Goal: Task Accomplishment & Management: Use online tool/utility

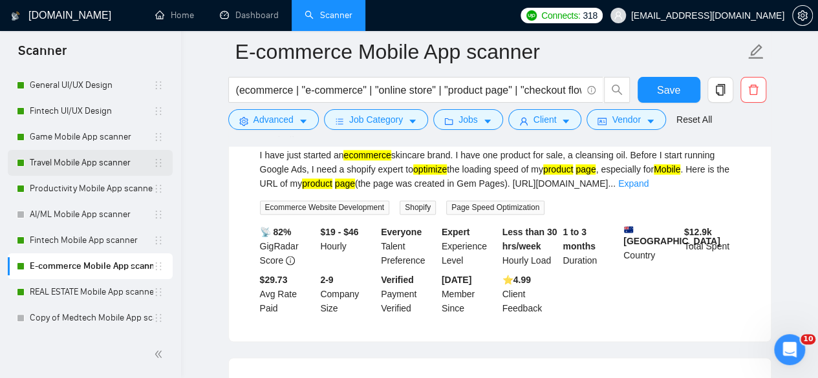
scroll to position [878, 0]
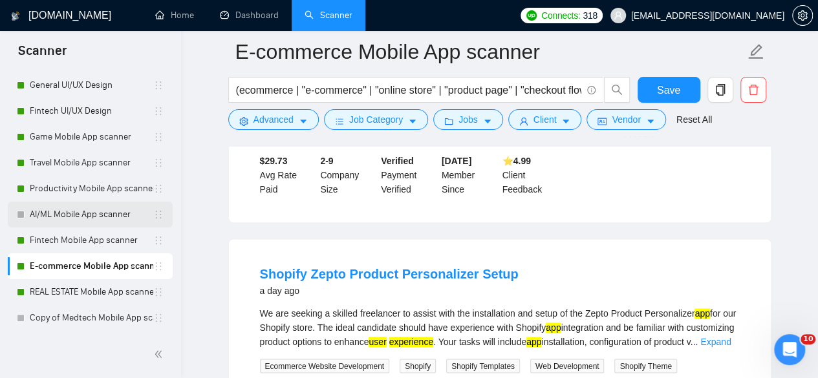
click at [107, 209] on link "AI/ML Mobile App scanner" at bounding box center [91, 215] width 123 height 26
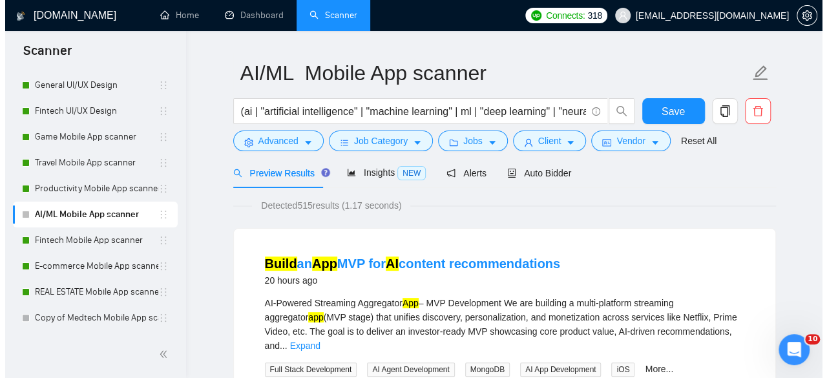
scroll to position [32, 0]
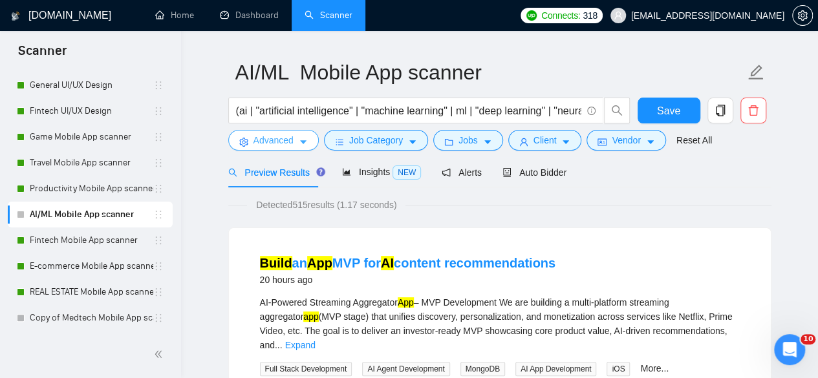
click at [285, 139] on span "Advanced" at bounding box center [273, 140] width 40 height 14
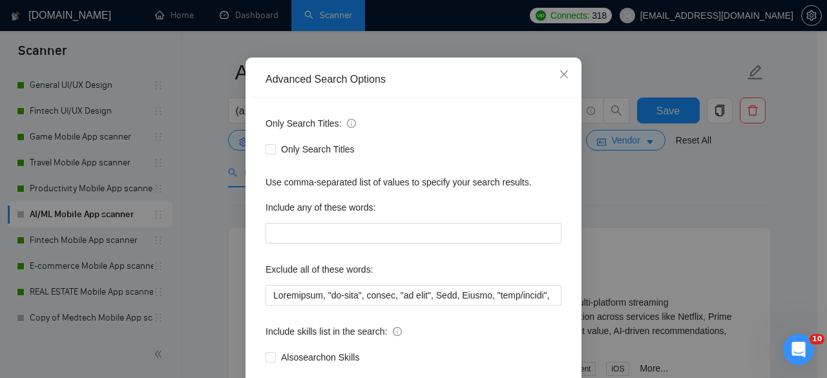
scroll to position [85, 0]
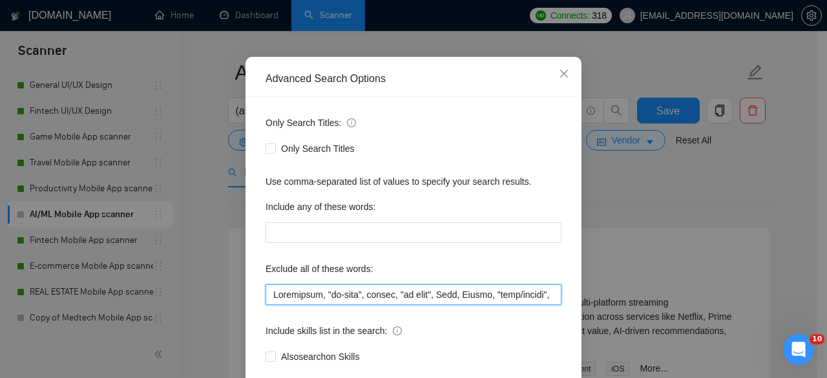
click at [270, 293] on input "text" at bounding box center [414, 294] width 296 height 21
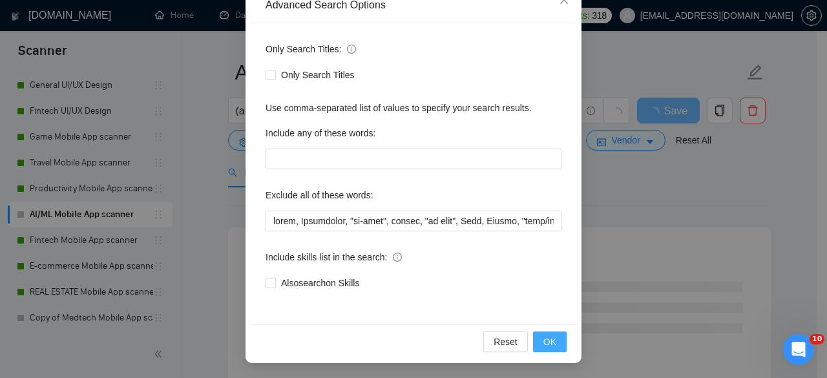
click at [549, 343] on span "OK" at bounding box center [550, 342] width 13 height 14
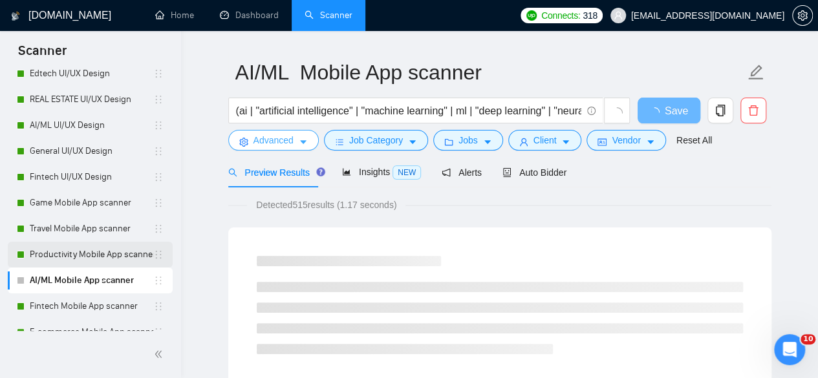
scroll to position [817, 0]
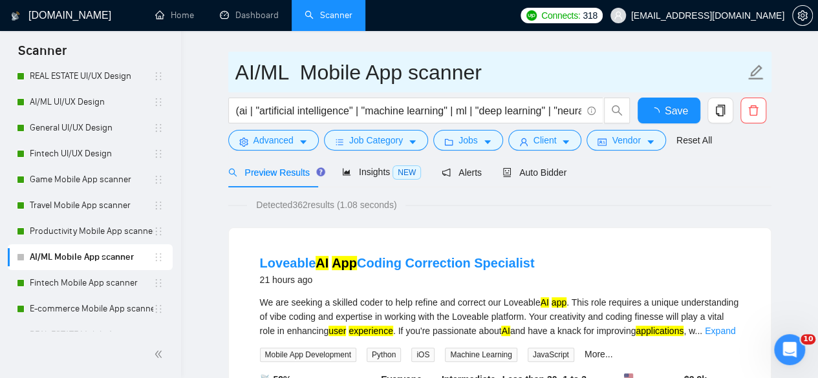
drag, startPoint x: 83, startPoint y: 131, endPoint x: 524, endPoint y: 73, distance: 444.6
click at [83, 115] on link "AI/ML UI/UX Design" at bounding box center [91, 102] width 123 height 26
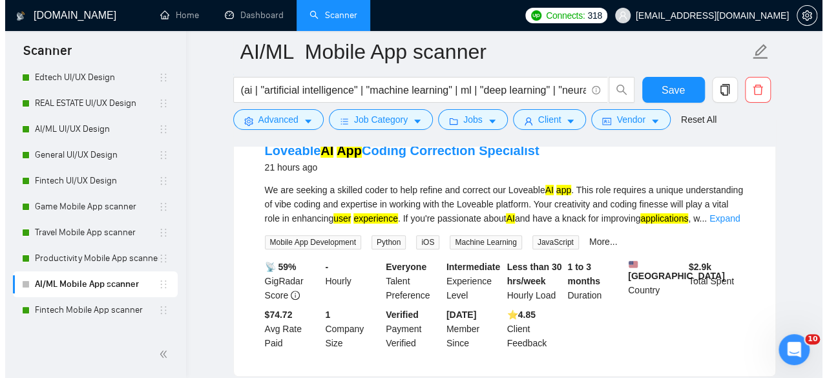
scroll to position [0, 0]
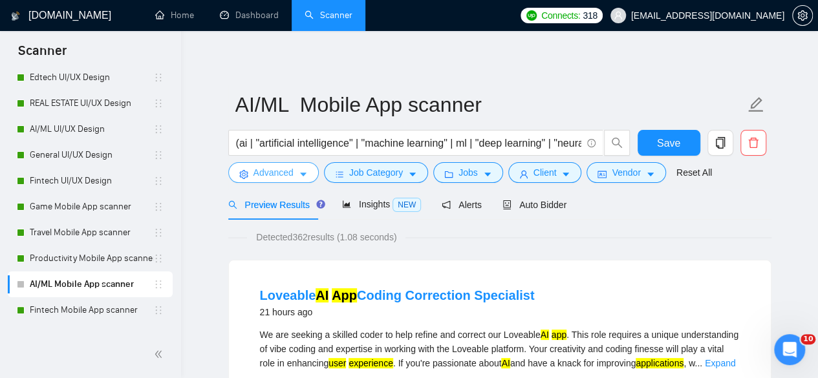
click at [284, 176] on span "Advanced" at bounding box center [273, 172] width 40 height 14
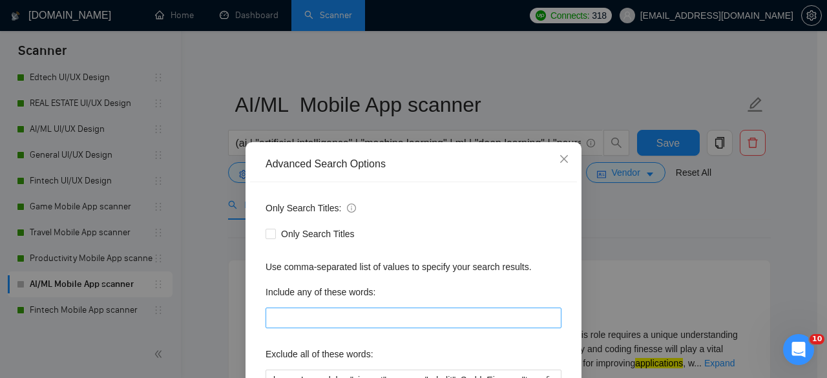
scroll to position [66, 0]
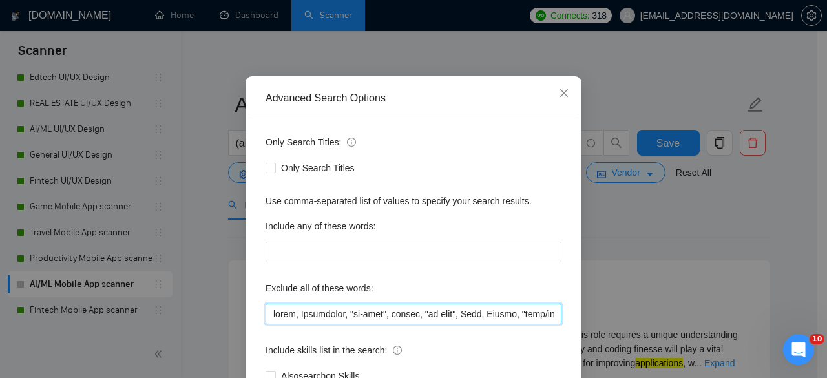
click at [270, 316] on input "text" at bounding box center [414, 314] width 296 height 21
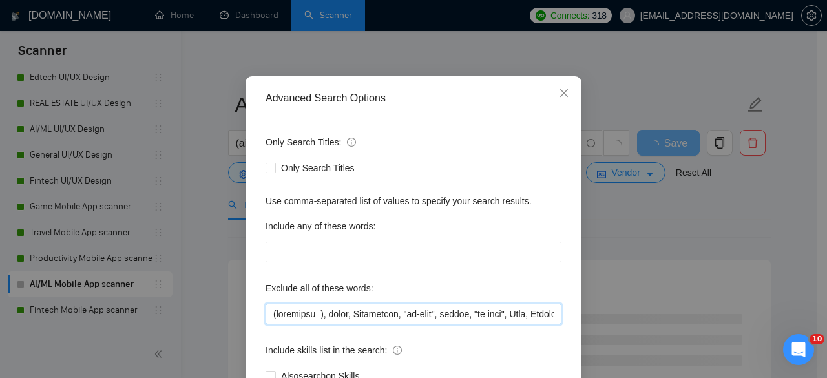
click at [313, 317] on input "text" at bounding box center [414, 314] width 296 height 21
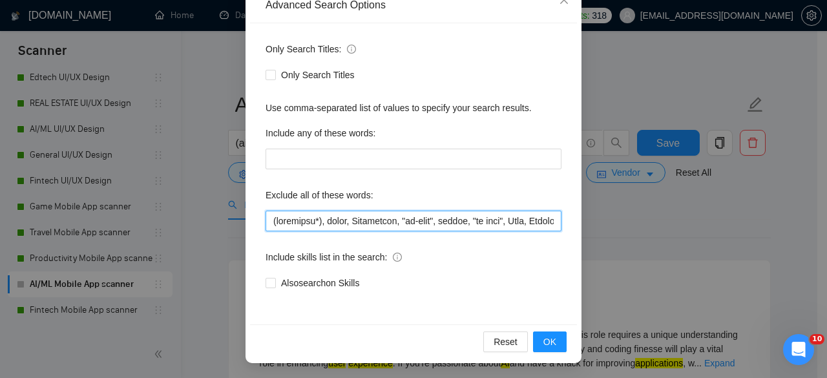
click at [270, 222] on input "text" at bounding box center [414, 221] width 296 height 21
type input "(consultan*), build, Consultant, "no-code", nocode, "no code", Beta, Tester, "b…"
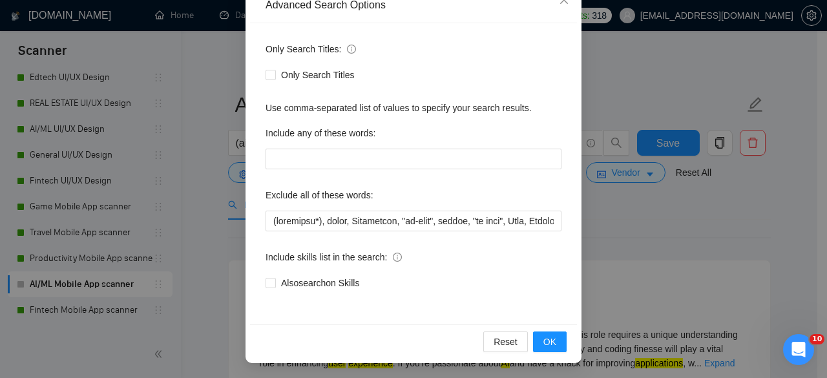
click at [562, 341] on div "Reset OK" at bounding box center [413, 341] width 327 height 34
click at [559, 340] on button "OK" at bounding box center [550, 342] width 34 height 21
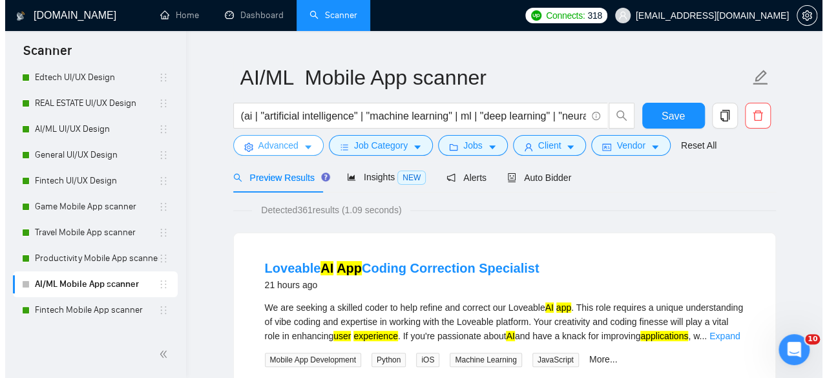
scroll to position [28, 0]
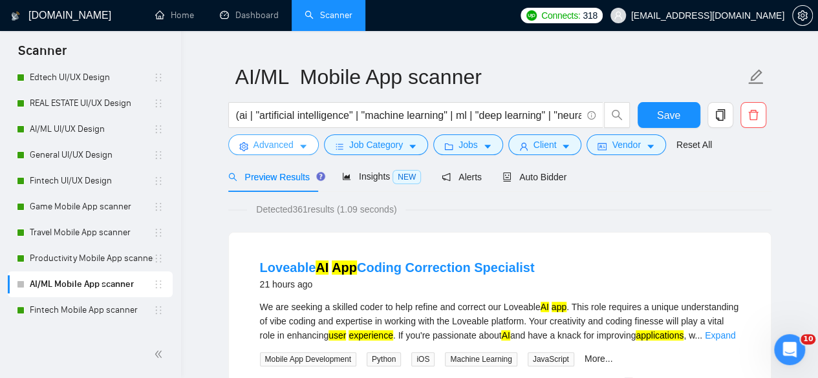
click at [259, 151] on span "Advanced" at bounding box center [273, 145] width 40 height 14
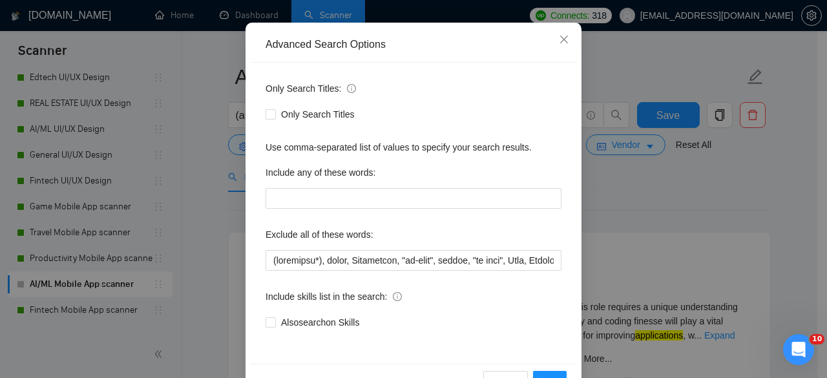
scroll to position [159, 0]
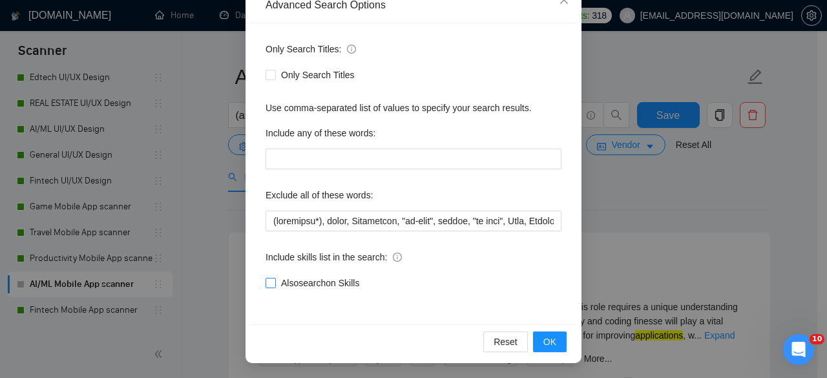
click at [276, 281] on span "Also search on Skills" at bounding box center [320, 283] width 89 height 14
click at [273, 281] on input "Also search on Skills" at bounding box center [270, 282] width 9 height 9
checkbox input "true"
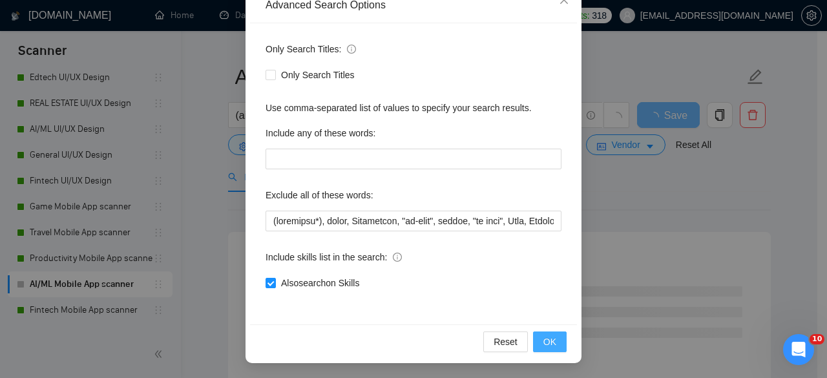
click at [555, 344] on button "OK" at bounding box center [550, 342] width 34 height 21
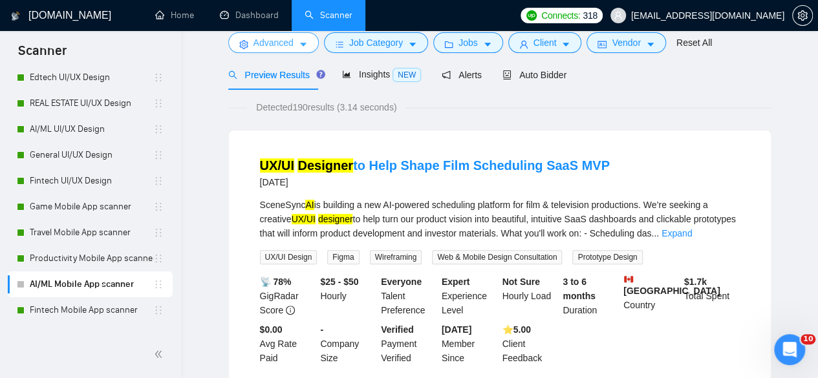
scroll to position [0, 0]
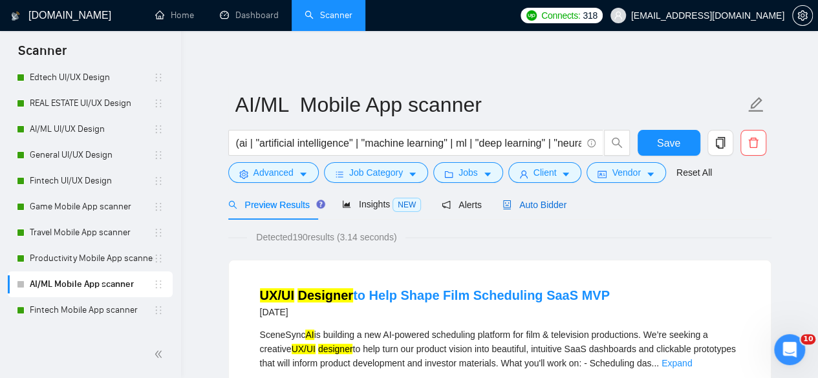
click at [532, 202] on span "Auto Bidder" at bounding box center [534, 205] width 64 height 10
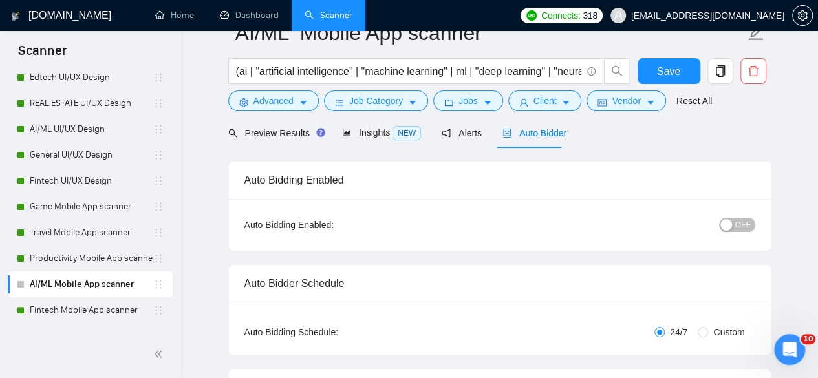
scroll to position [46, 0]
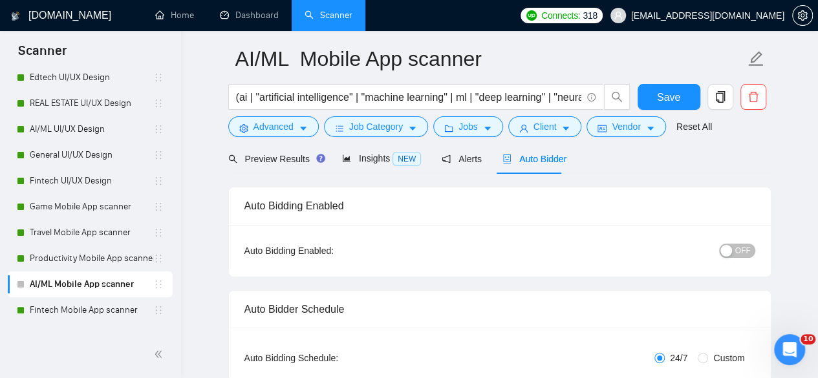
click at [730, 255] on div "button" at bounding box center [726, 251] width 12 height 12
click at [671, 99] on span "Save" at bounding box center [668, 97] width 23 height 16
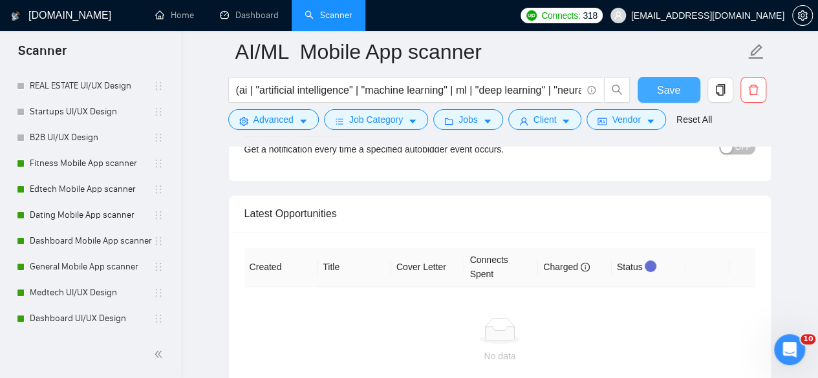
scroll to position [366, 0]
